Goal: Information Seeking & Learning: Find contact information

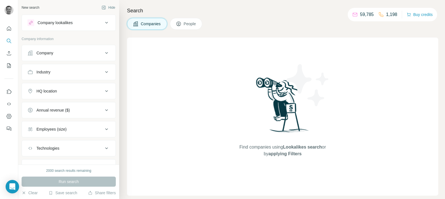
click at [66, 55] on div "Company" at bounding box center [65, 53] width 76 height 6
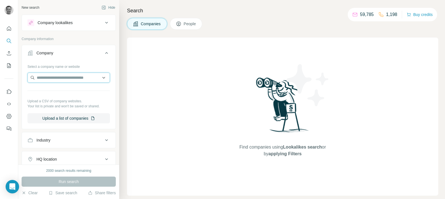
click at [55, 76] on input "text" at bounding box center [68, 78] width 82 height 10
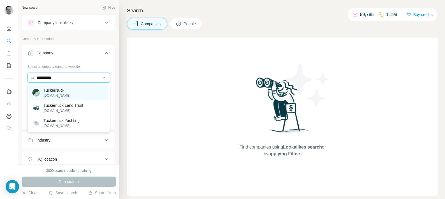
type input "**********"
click at [58, 95] on p "[DOMAIN_NAME]" at bounding box center [56, 95] width 27 height 5
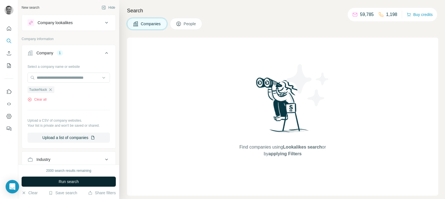
click at [63, 181] on span "Run search" at bounding box center [69, 182] width 20 height 6
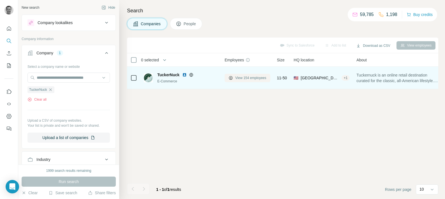
click at [250, 77] on span "View 154 employees" at bounding box center [250, 77] width 31 height 5
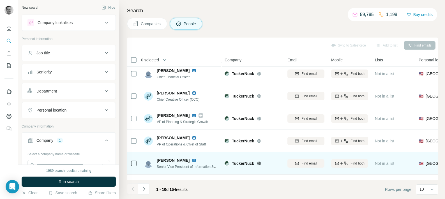
scroll to position [111, 0]
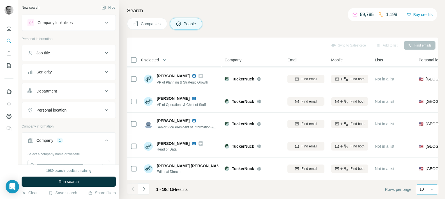
click at [434, 191] on icon at bounding box center [432, 190] width 6 height 6
click at [426, 163] on div "20" at bounding box center [427, 167] width 20 height 10
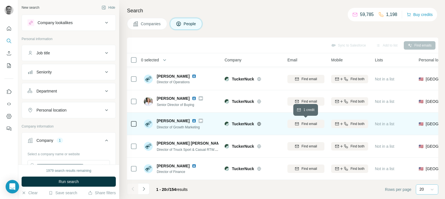
click at [316, 123] on span "Find email" at bounding box center [309, 123] width 15 height 5
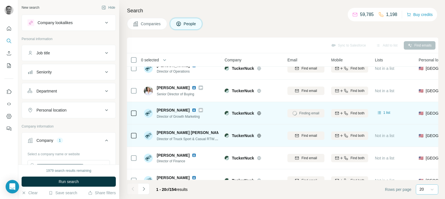
scroll to position [336, 0]
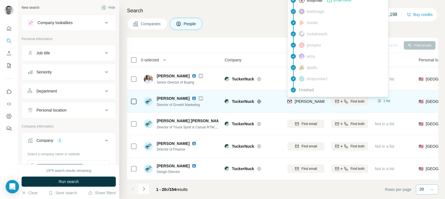
click at [313, 102] on span "[PERSON_NAME][EMAIL_ADDRESS][DOMAIN_NAME]" at bounding box center [344, 101] width 99 height 4
copy tr "[PERSON_NAME][EMAIL_ADDRESS][DOMAIN_NAME]"
click at [317, 101] on span "[PERSON_NAME][EMAIL_ADDRESS][DOMAIN_NAME]" at bounding box center [344, 101] width 99 height 4
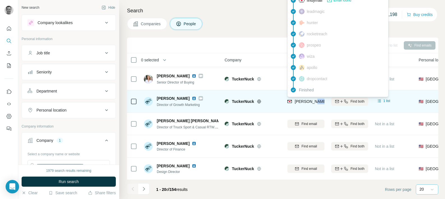
click at [317, 101] on span "[PERSON_NAME][EMAIL_ADDRESS][DOMAIN_NAME]" at bounding box center [344, 101] width 99 height 4
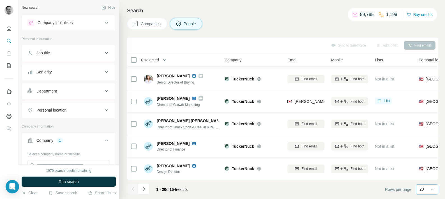
click at [433, 189] on icon at bounding box center [432, 190] width 6 height 6
click at [427, 156] on div "40" at bounding box center [427, 157] width 13 height 6
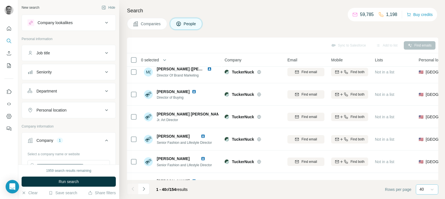
scroll to position [660, 0]
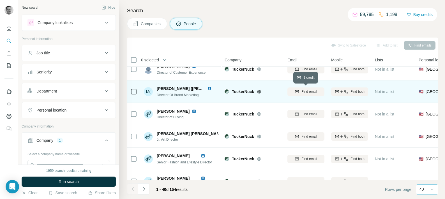
click at [311, 91] on span "Find email" at bounding box center [309, 91] width 15 height 5
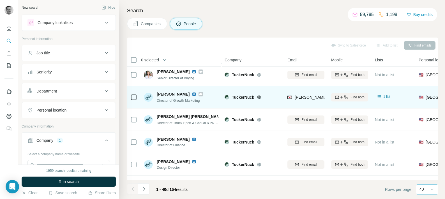
scroll to position [331, 0]
